Goal: Navigation & Orientation: Find specific page/section

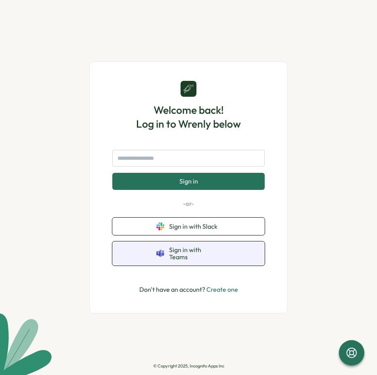
click at [199, 255] on span "Sign in with Teams" at bounding box center [195, 253] width 52 height 15
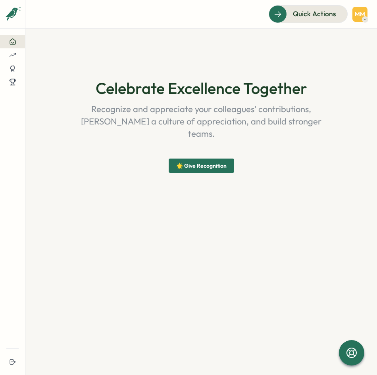
click at [230, 203] on section "Celebrate Excellence Together Recognize and appreciate your colleagues' contrib…" at bounding box center [200, 202] width 351 height 347
click at [17, 57] on div at bounding box center [12, 55] width 12 height 7
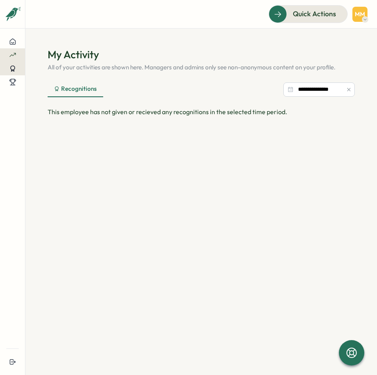
click at [17, 71] on div at bounding box center [12, 68] width 12 height 7
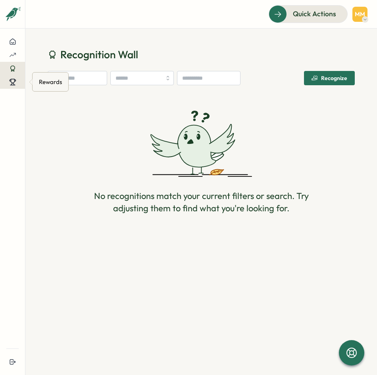
click at [14, 87] on button at bounding box center [12, 81] width 25 height 13
